Goal: Transaction & Acquisition: Purchase product/service

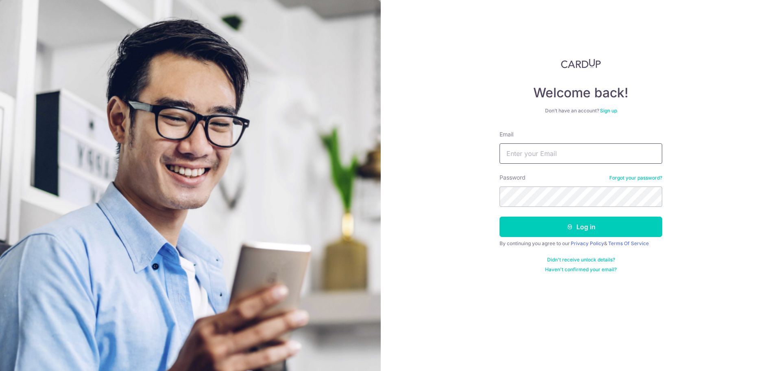
type input "pdsen@hotmail.com"
click at [537, 159] on input "[EMAIL_ADDRESS][DOMAIN_NAME]" at bounding box center [581, 153] width 163 height 20
click at [680, 125] on div "Welcome back! Don’t have an account? Sign up Email pdsen@hotmail.com Password F…" at bounding box center [581, 185] width 400 height 371
click at [553, 220] on button "Log in" at bounding box center [581, 227] width 163 height 20
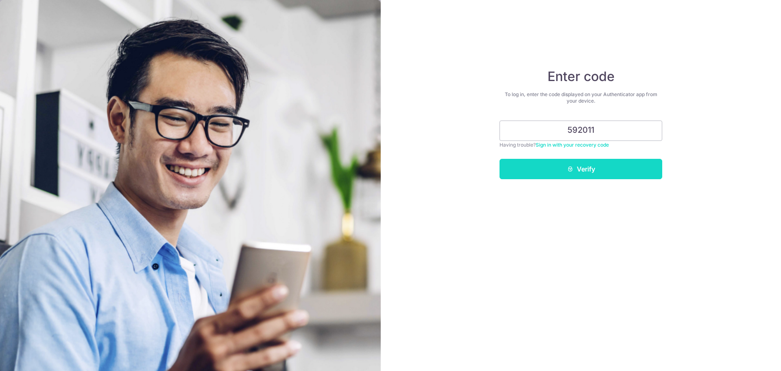
type input "592011"
click at [572, 169] on icon "submit" at bounding box center [570, 169] width 7 height 7
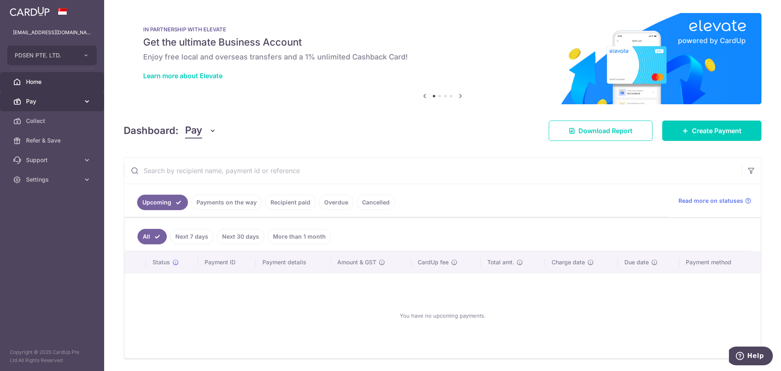
click at [72, 104] on span "Pay" at bounding box center [53, 101] width 54 height 8
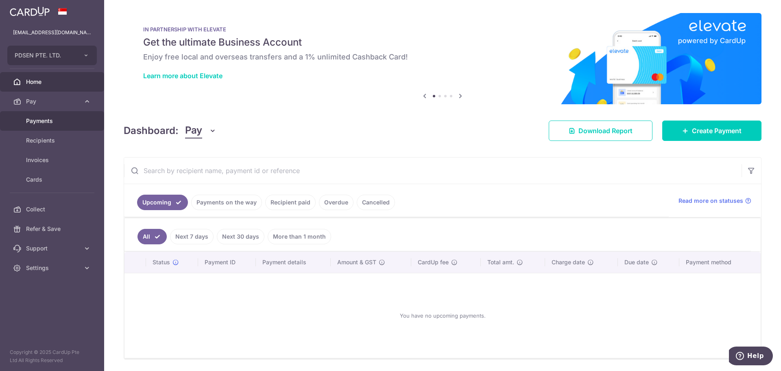
click at [50, 121] on span "Payments" at bounding box center [53, 121] width 54 height 8
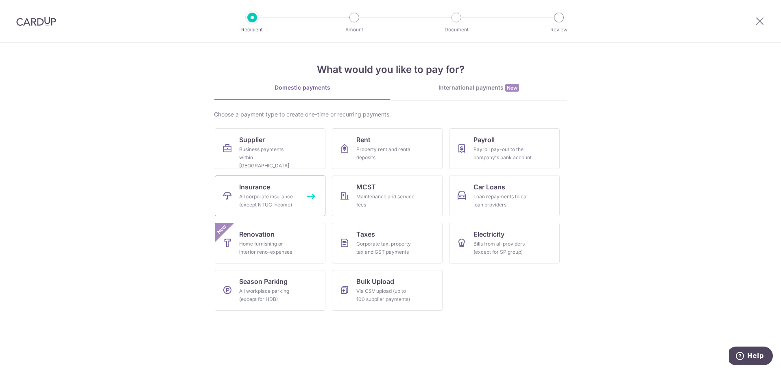
click at [270, 189] on span "Insurance" at bounding box center [254, 187] width 31 height 10
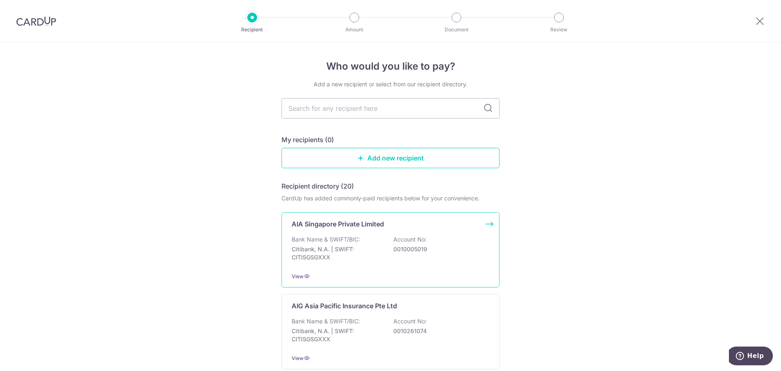
click at [364, 234] on div "AIA Singapore Private Limited Bank Name & SWIFT/BIC: Citibank, N.A. | SWIFT: CI…" at bounding box center [391, 249] width 218 height 75
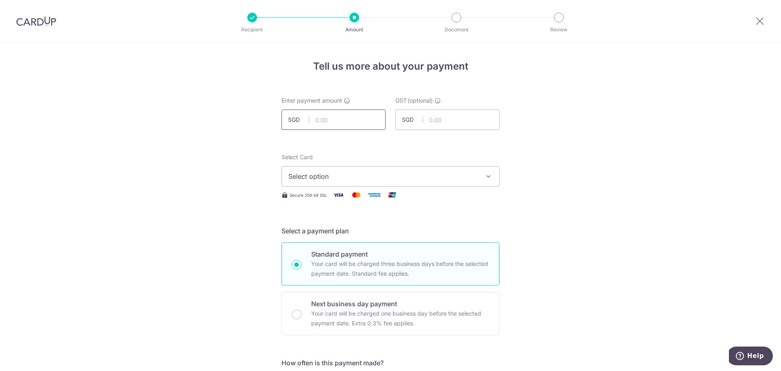
click at [350, 121] on input "text" at bounding box center [334, 119] width 104 height 20
type input "2,648.50"
click at [429, 177] on span "Select option" at bounding box center [384, 176] width 190 height 10
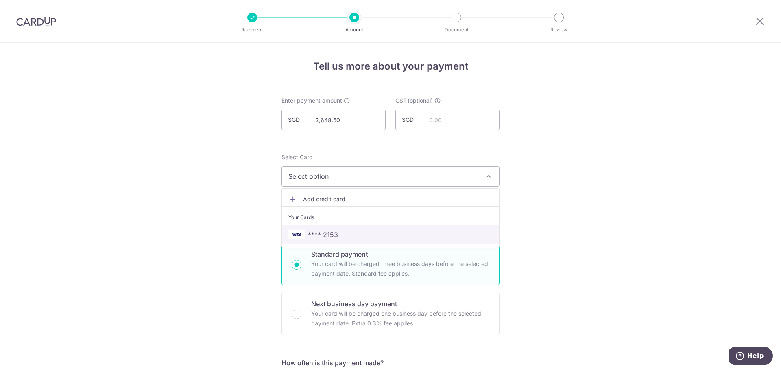
click at [346, 230] on span "**** 2153" at bounding box center [391, 235] width 204 height 10
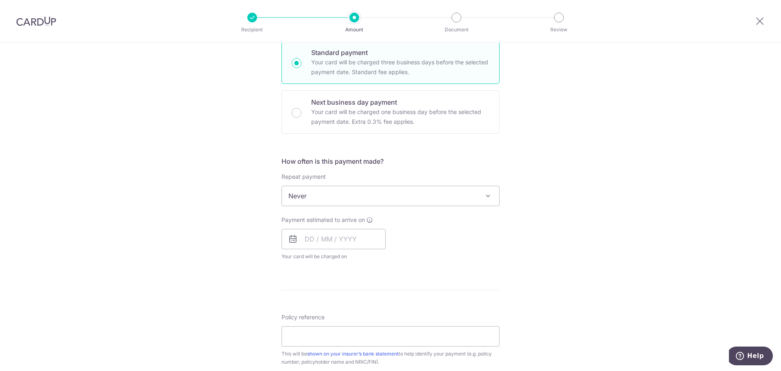
scroll to position [203, 0]
click at [325, 329] on input "Policy reference" at bounding box center [391, 334] width 218 height 20
paste input "Tan Wei Rong L546650846"
type input "Tan Wei Rong L546650846"
click at [478, 280] on form "Enter payment amount SGD 2,648.50 2648.50 GST (optional) SGD Select Card **** 2…" at bounding box center [391, 242] width 218 height 699
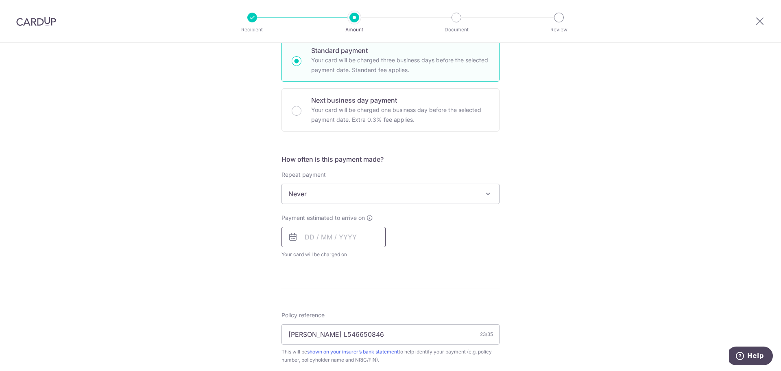
click at [365, 240] on input "text" at bounding box center [334, 237] width 104 height 20
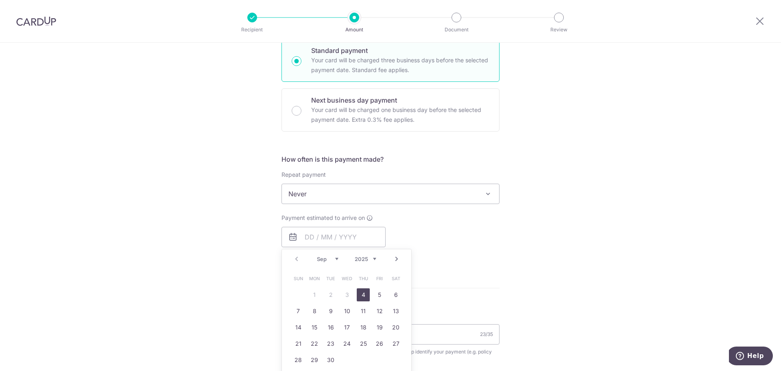
click at [362, 293] on link "4" at bounding box center [363, 294] width 13 height 13
type input "04/09/2025"
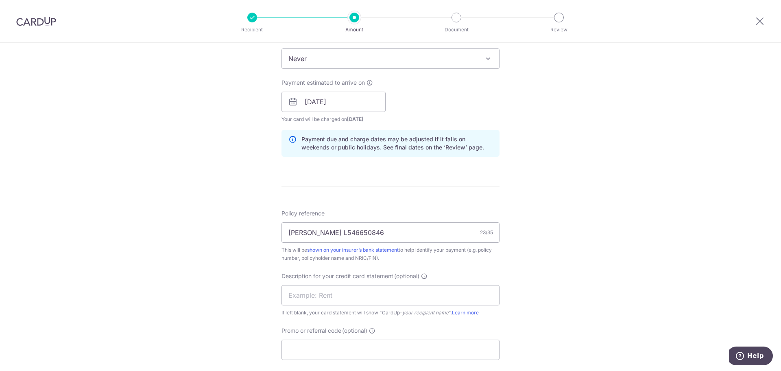
scroll to position [366, 0]
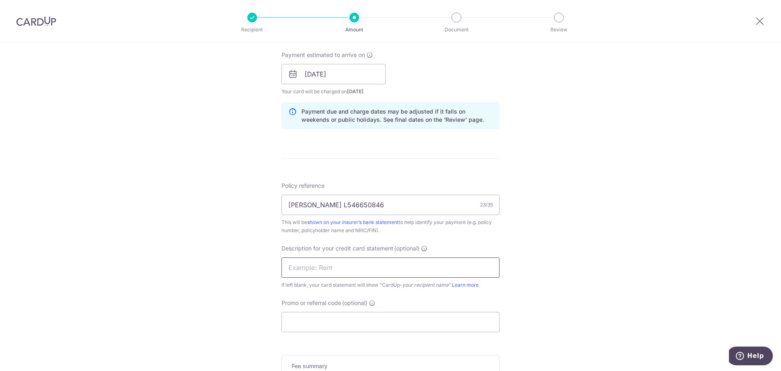
click at [337, 270] on input "text" at bounding box center [391, 267] width 218 height 20
type input "R"
type input "AIA Raymond"
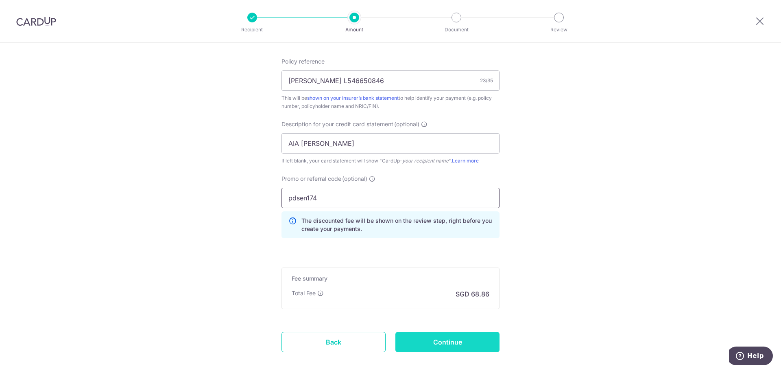
scroll to position [533, 0]
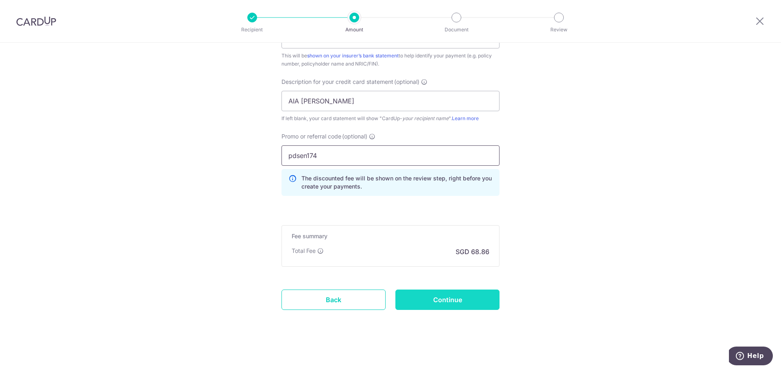
type input "pdsen174"
click at [471, 305] on input "Continue" at bounding box center [448, 299] width 104 height 20
type input "Create Schedule"
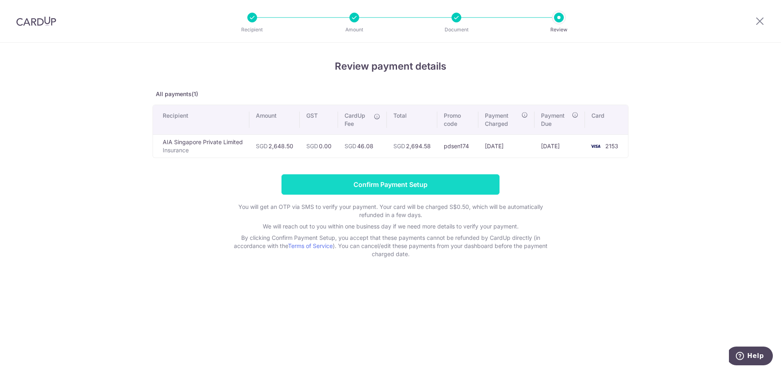
click at [422, 188] on input "Confirm Payment Setup" at bounding box center [391, 184] width 218 height 20
